Goal: Information Seeking & Learning: Learn about a topic

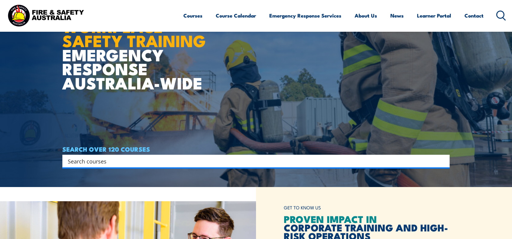
scroll to position [30, 0]
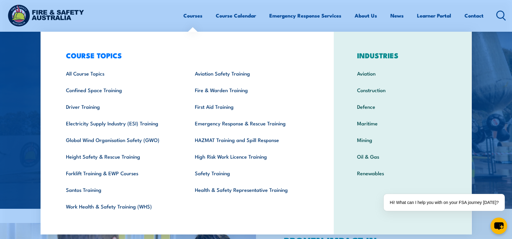
click at [154, 13] on div "Courses Course Calendar Emergency Response Services Services Overview Emergency…" at bounding box center [256, 15] width 500 height 26
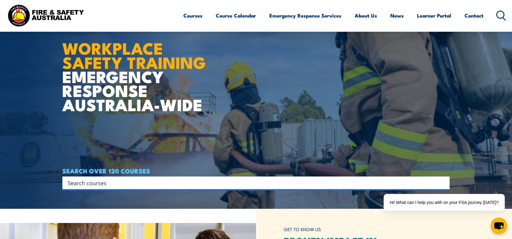
click at [107, 185] on input "Search input" at bounding box center [252, 183] width 369 height 9
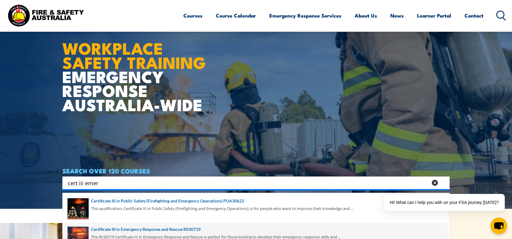
type input "cert iii emer"
click at [197, 230] on span at bounding box center [256, 237] width 384 height 28
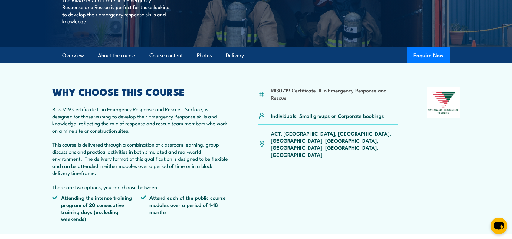
scroll to position [91, 0]
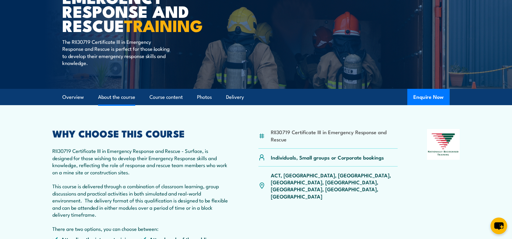
click at [114, 99] on link "About the course" at bounding box center [116, 97] width 37 height 16
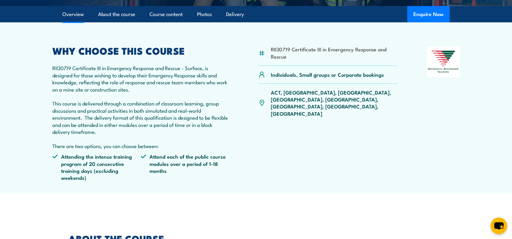
scroll to position [83, 0]
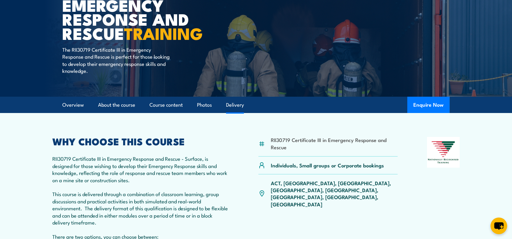
click at [236, 106] on link "Delivery" at bounding box center [235, 105] width 18 height 16
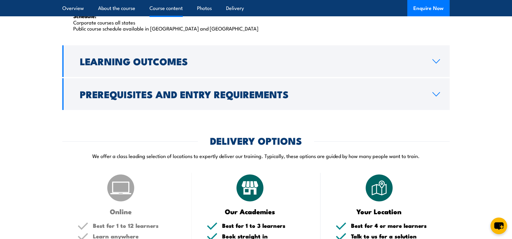
scroll to position [1028, 0]
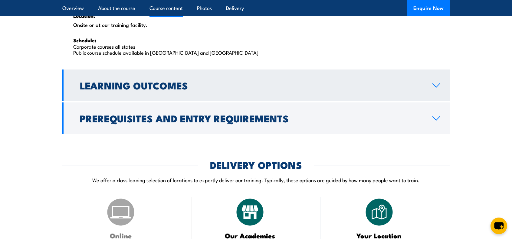
click at [437, 83] on icon at bounding box center [436, 85] width 8 height 5
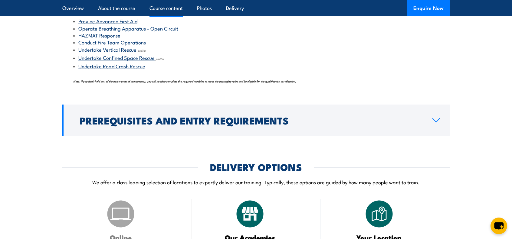
scroll to position [717, 0]
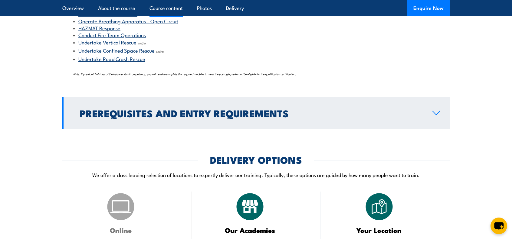
click at [273, 117] on h2 "Prerequisites and Entry Requirements" at bounding box center [251, 113] width 343 height 8
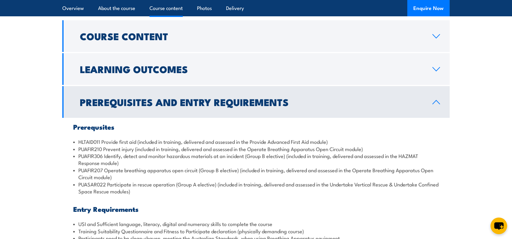
scroll to position [611, 0]
